Goal: Transaction & Acquisition: Purchase product/service

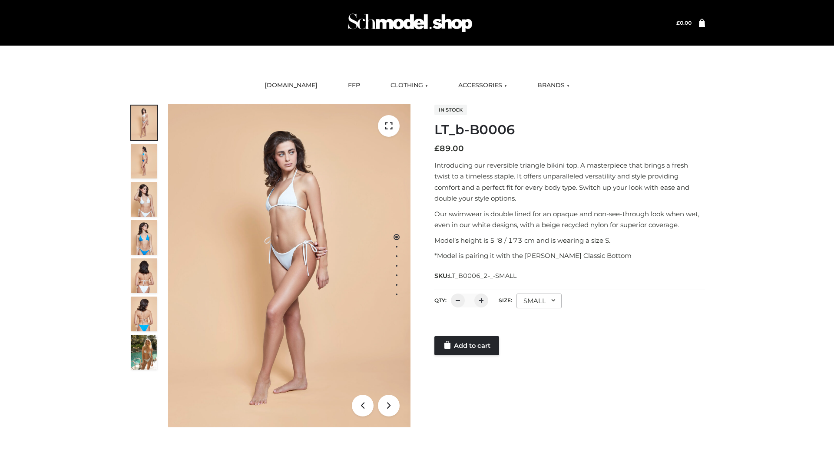
click at [467, 346] on link "Add to cart" at bounding box center [466, 345] width 65 height 19
